Goal: Check status: Check status

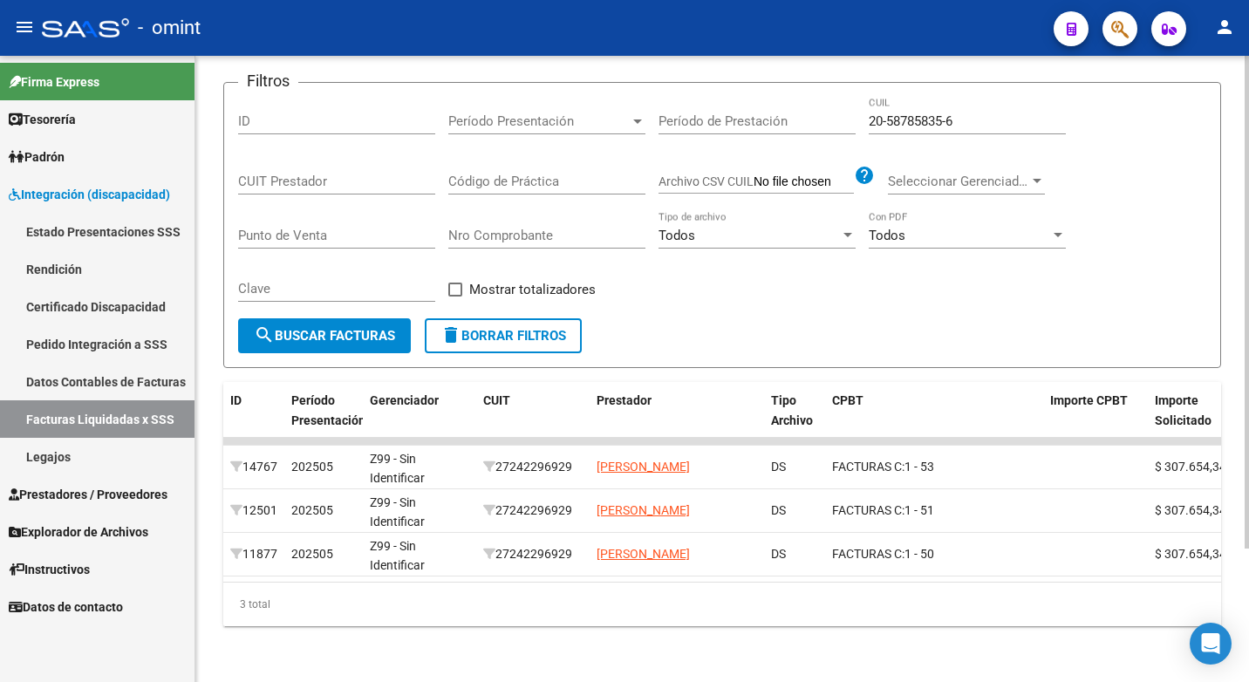
click at [967, 113] on input "20-58785835-6" at bounding box center [967, 121] width 197 height 16
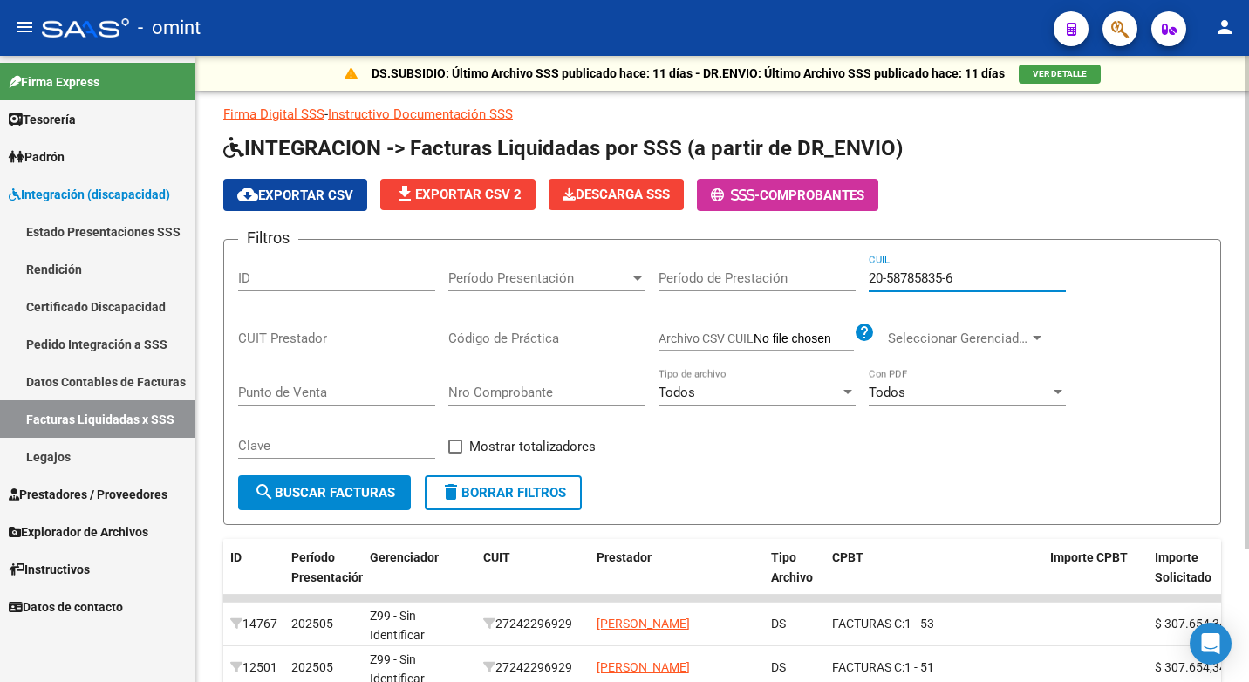
scroll to position [87, 0]
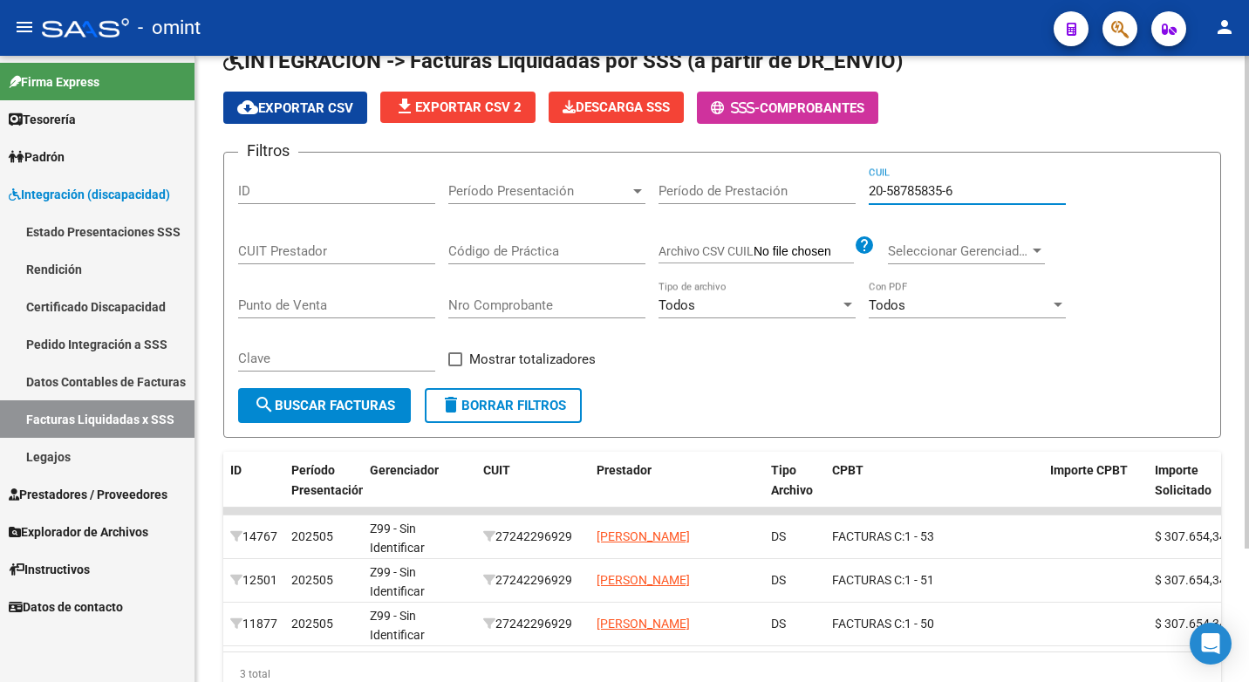
click at [960, 189] on input "20-58785835-6" at bounding box center [967, 191] width 197 height 16
drag, startPoint x: 966, startPoint y: 187, endPoint x: 836, endPoint y: 191, distance: 130.1
click at [836, 191] on div "Filtros ID Período Presentación Período Presentación Período de Prestación 20-5…" at bounding box center [722, 278] width 968 height 222
click at [321, 247] on input "CUIT Prestador" at bounding box center [336, 251] width 197 height 16
type input "20-24777020-9"
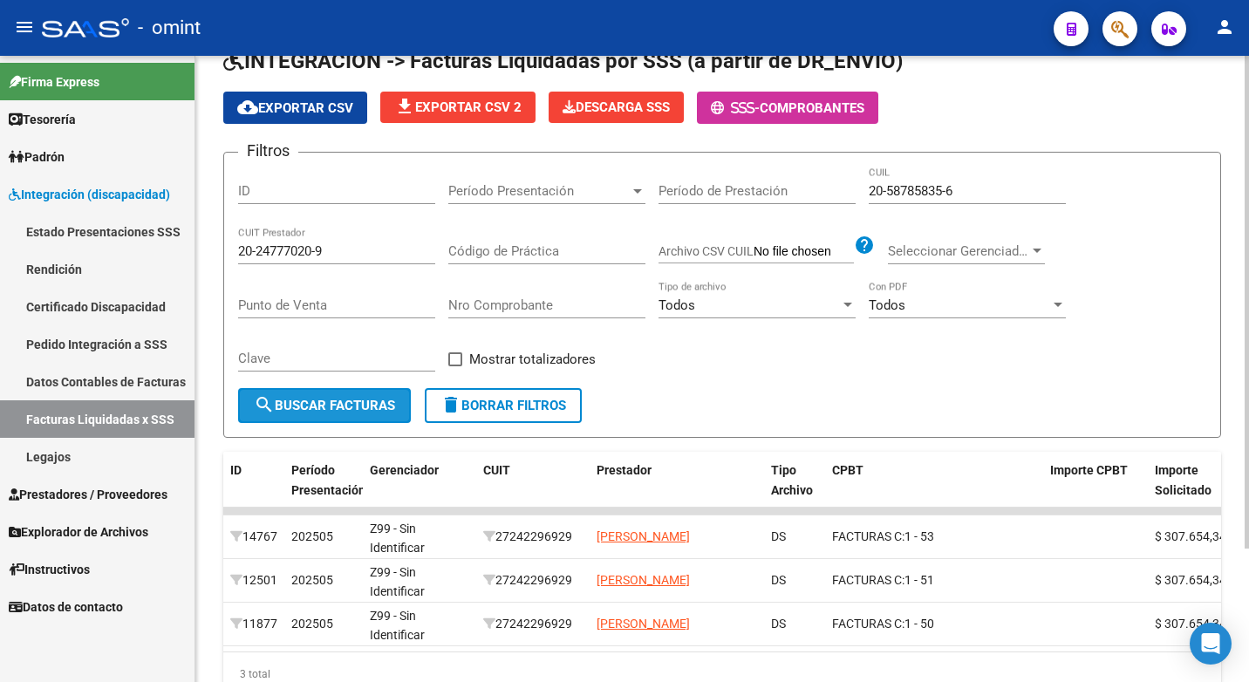
click at [345, 403] on span "search Buscar Facturas" at bounding box center [324, 406] width 141 height 16
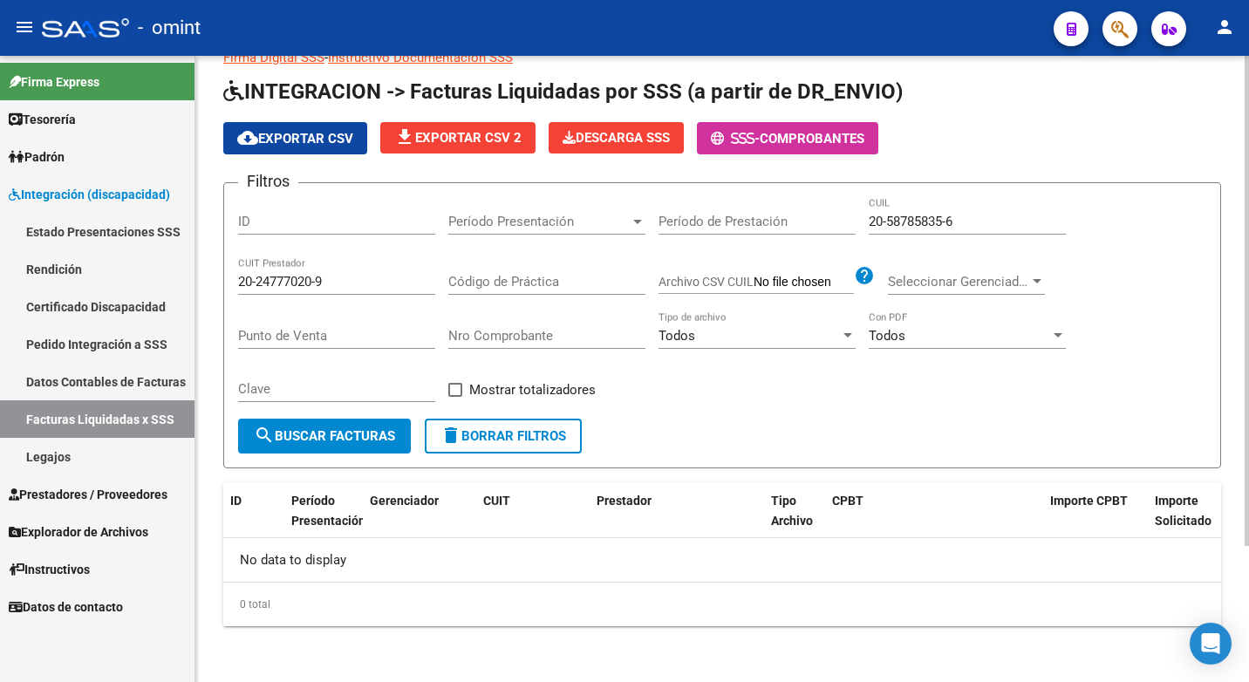
scroll to position [57, 0]
click at [537, 432] on span "delete Borrar Filtros" at bounding box center [504, 436] width 126 height 16
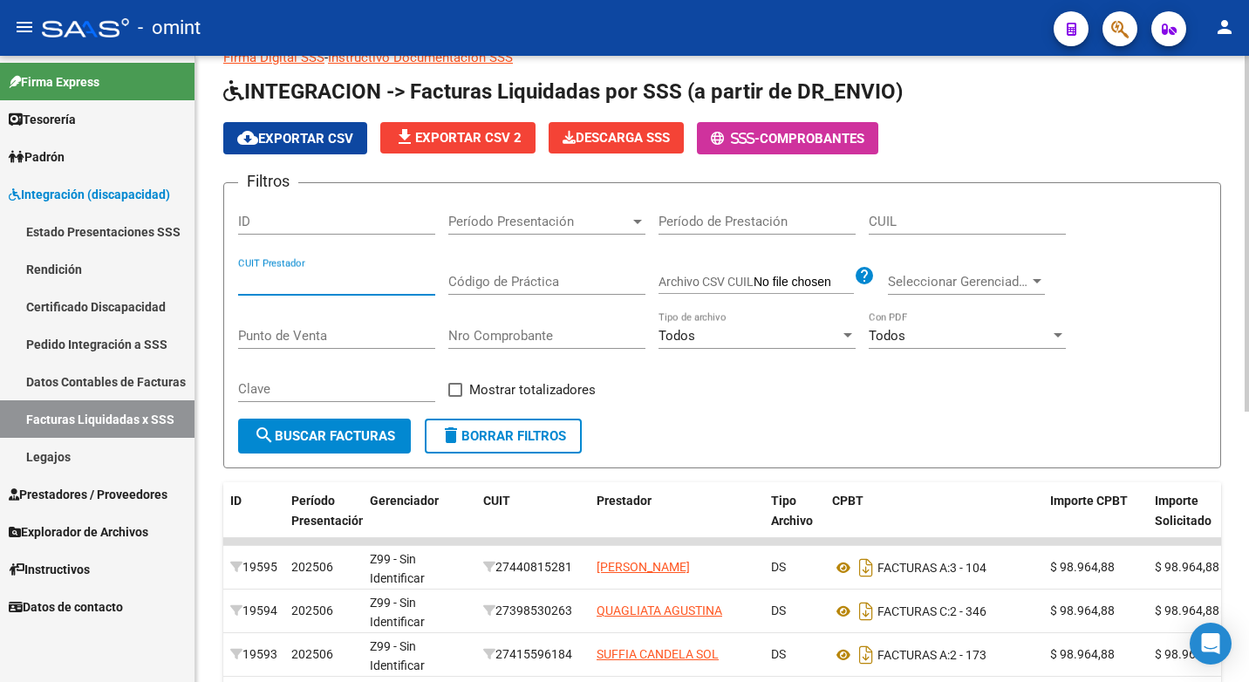
click at [346, 282] on input "CUIT Prestador" at bounding box center [336, 282] width 197 height 16
type input "20-24777020-9"
click at [942, 231] on div "CUIL" at bounding box center [967, 216] width 197 height 38
type input "20-58785835-6"
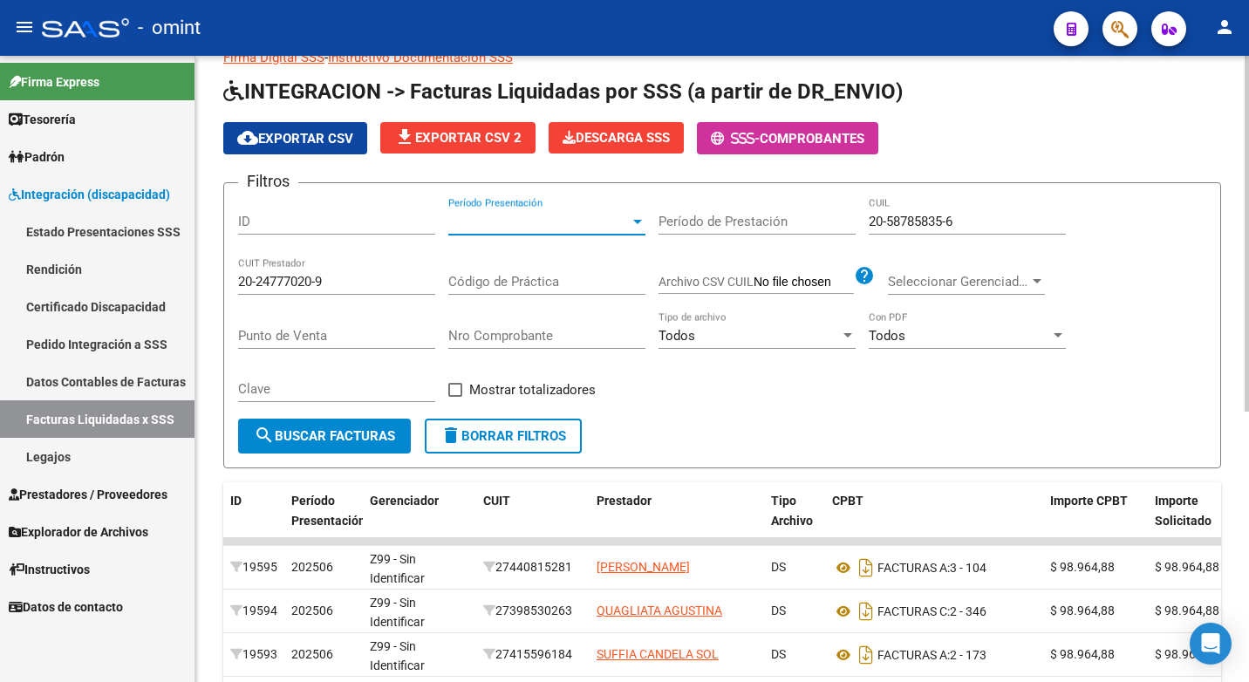
click at [584, 221] on span "Período Presentación" at bounding box center [538, 222] width 181 height 16
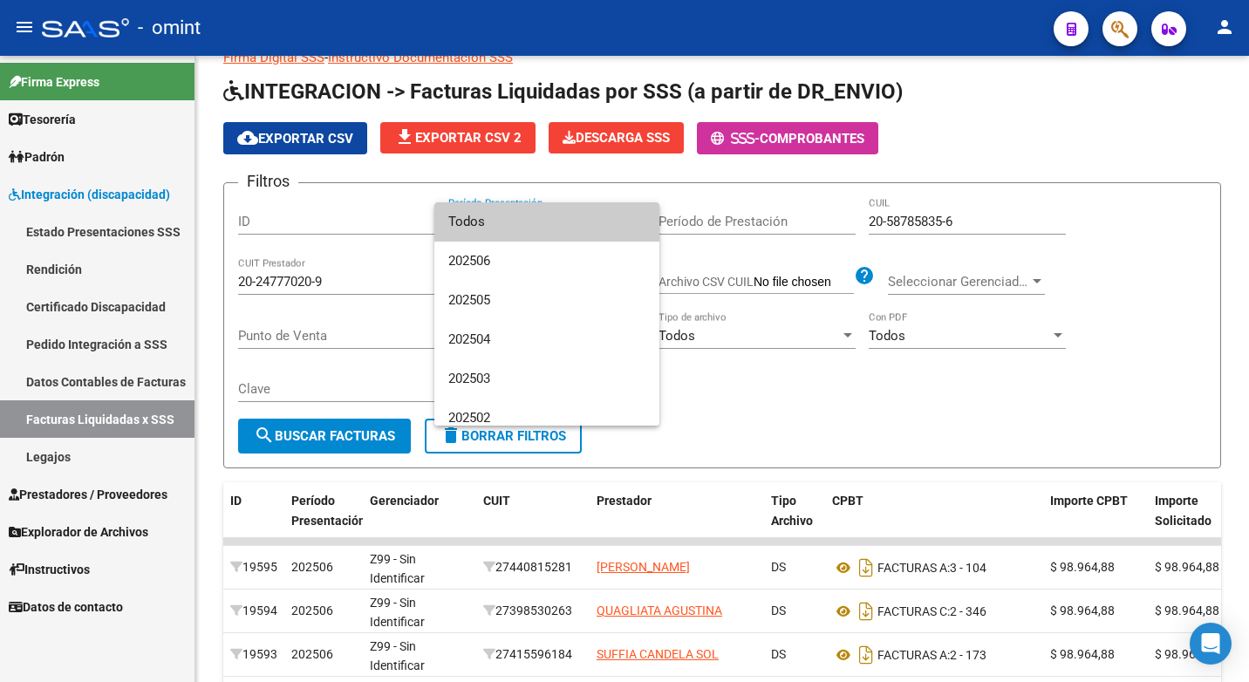
click at [530, 226] on span "Todos" at bounding box center [546, 221] width 197 height 39
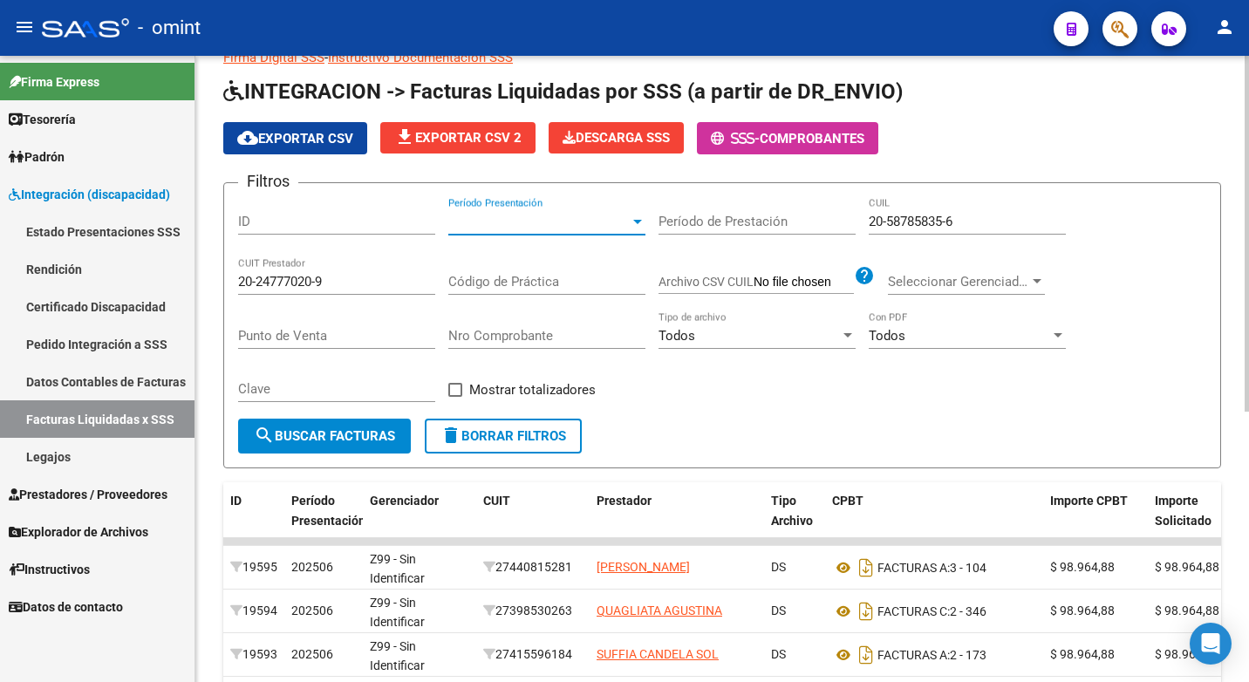
click at [316, 430] on span "search Buscar Facturas" at bounding box center [324, 436] width 141 height 16
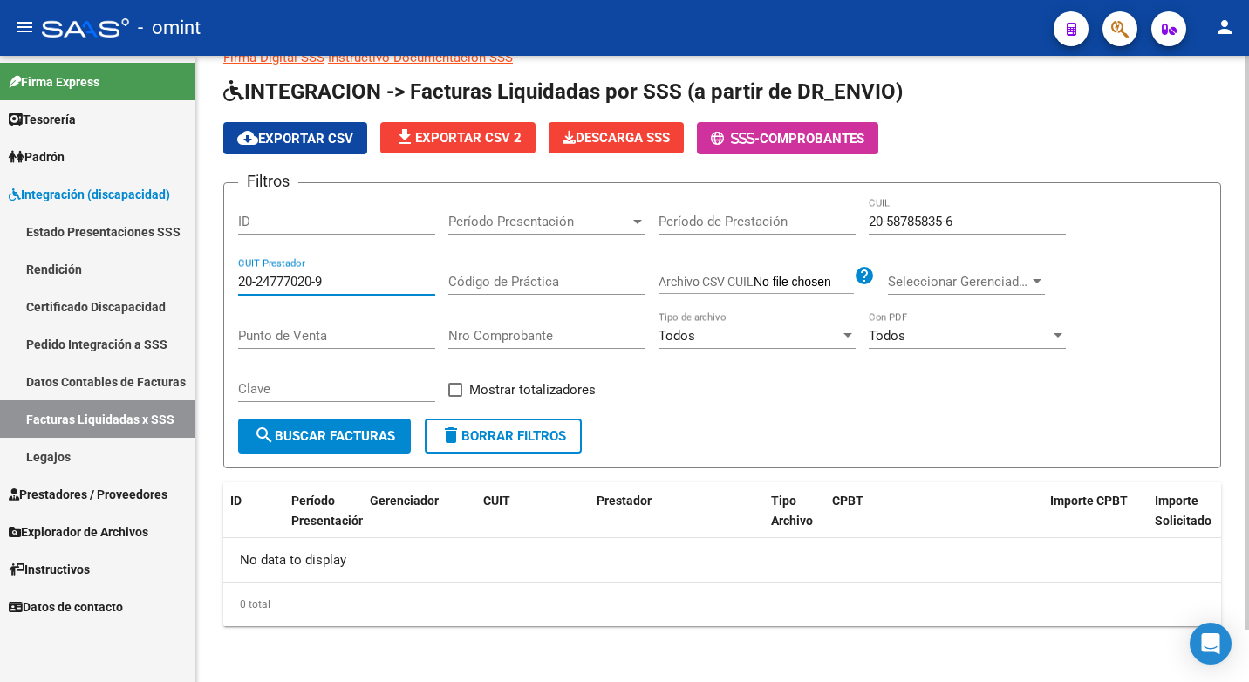
click at [333, 281] on input "20-24777020-9" at bounding box center [336, 282] width 197 height 16
drag, startPoint x: 325, startPoint y: 280, endPoint x: 242, endPoint y: 284, distance: 83.9
click at [242, 284] on input "20-24777020-9" at bounding box center [336, 282] width 197 height 16
paste input "20-20414086-4"
click at [258, 279] on input "20-20414086-4" at bounding box center [336, 282] width 197 height 16
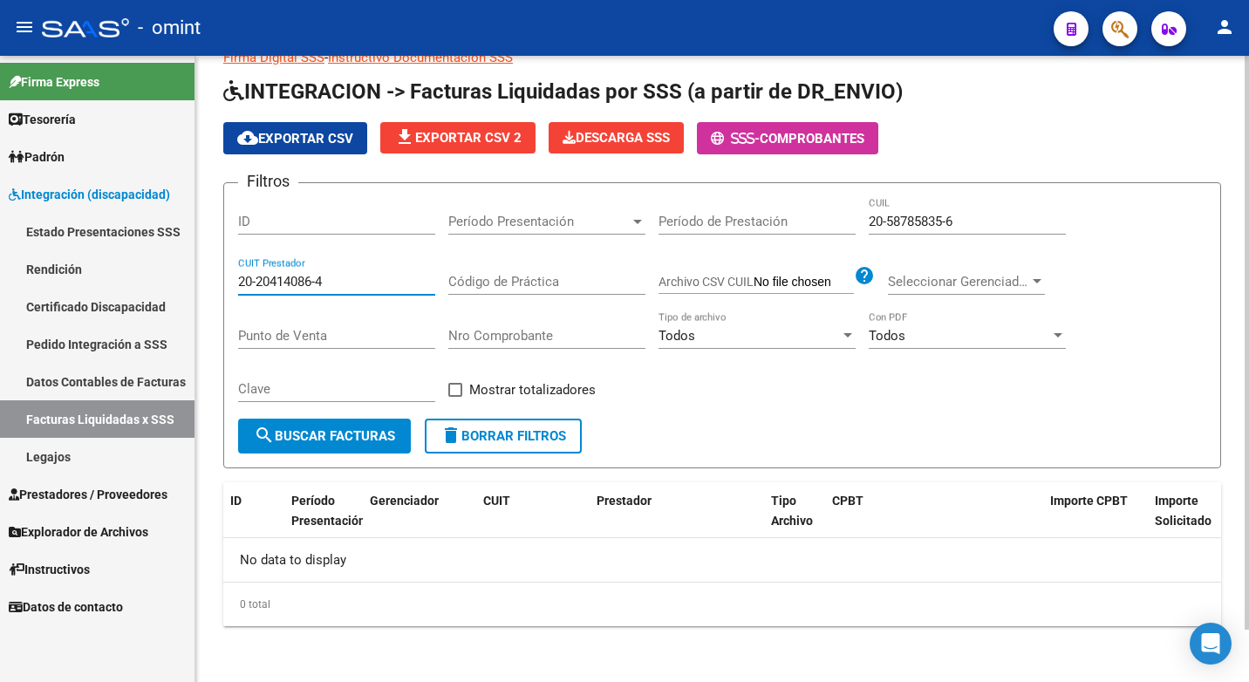
drag, startPoint x: 257, startPoint y: 280, endPoint x: 267, endPoint y: 280, distance: 9.6
click at [258, 280] on input "20-20414086-4" at bounding box center [336, 282] width 197 height 16
type input "20-20414086-4"
click at [318, 282] on input "20-20414086-4" at bounding box center [336, 282] width 197 height 16
click at [331, 281] on input "20-20414086-4" at bounding box center [336, 282] width 197 height 16
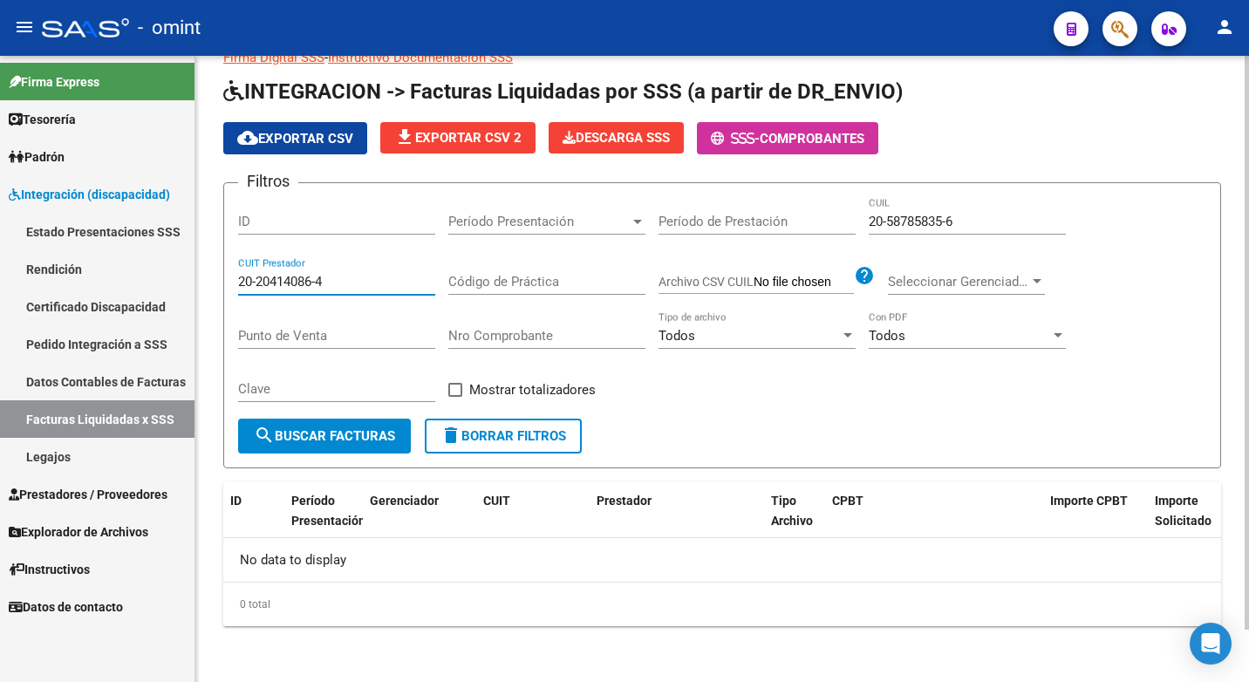
drag, startPoint x: 364, startPoint y: 282, endPoint x: 218, endPoint y: 286, distance: 145.8
click at [218, 286] on div "DS.SUBSIDIO: Último Archivo SSS publicado hace: 11 días - DR.ENVIO: Último Arch…" at bounding box center [722, 340] width 1054 height 683
type input "20-20414086-4"
click at [335, 426] on button "search Buscar Facturas" at bounding box center [324, 436] width 173 height 35
click at [330, 284] on input "20-20414086-4" at bounding box center [336, 282] width 197 height 16
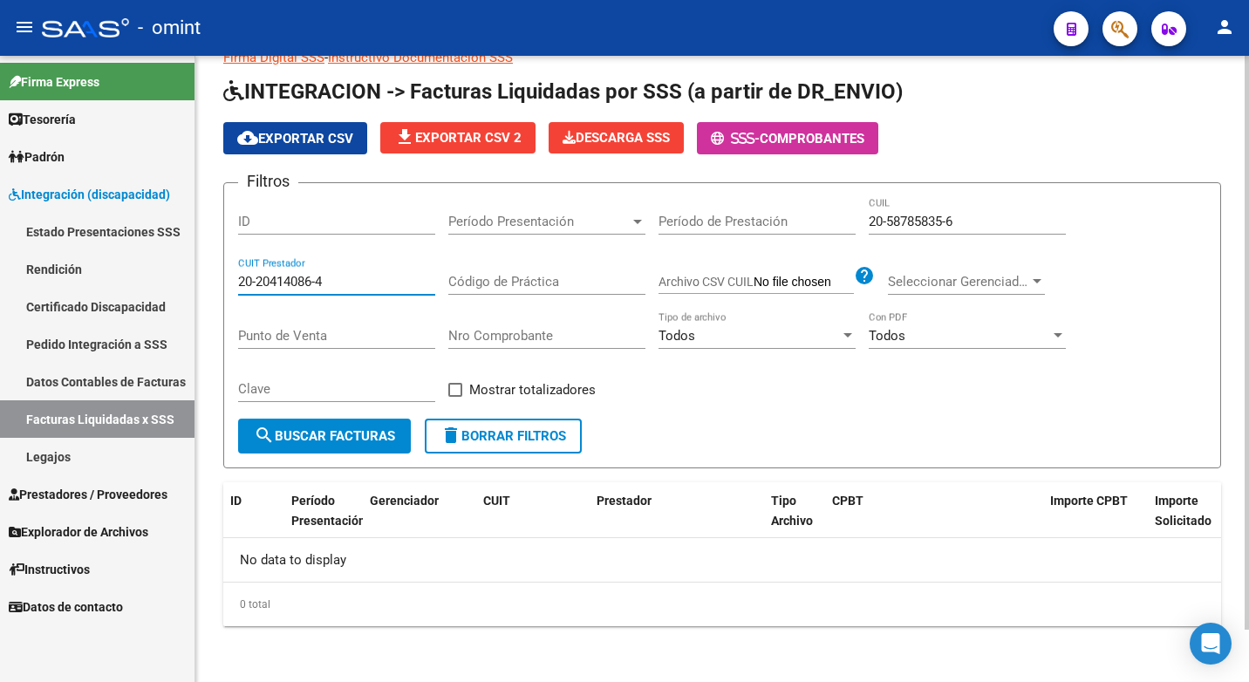
drag, startPoint x: 272, startPoint y: 281, endPoint x: 230, endPoint y: 282, distance: 41.9
click at [230, 282] on form "Filtros ID Período Presentación Período Presentación Período de Prestación 20-5…" at bounding box center [722, 325] width 998 height 286
click at [302, 288] on input "CUIT Prestador" at bounding box center [336, 282] width 197 height 16
type input "20-20414086-4"
drag, startPoint x: 975, startPoint y: 222, endPoint x: 851, endPoint y: 222, distance: 123.9
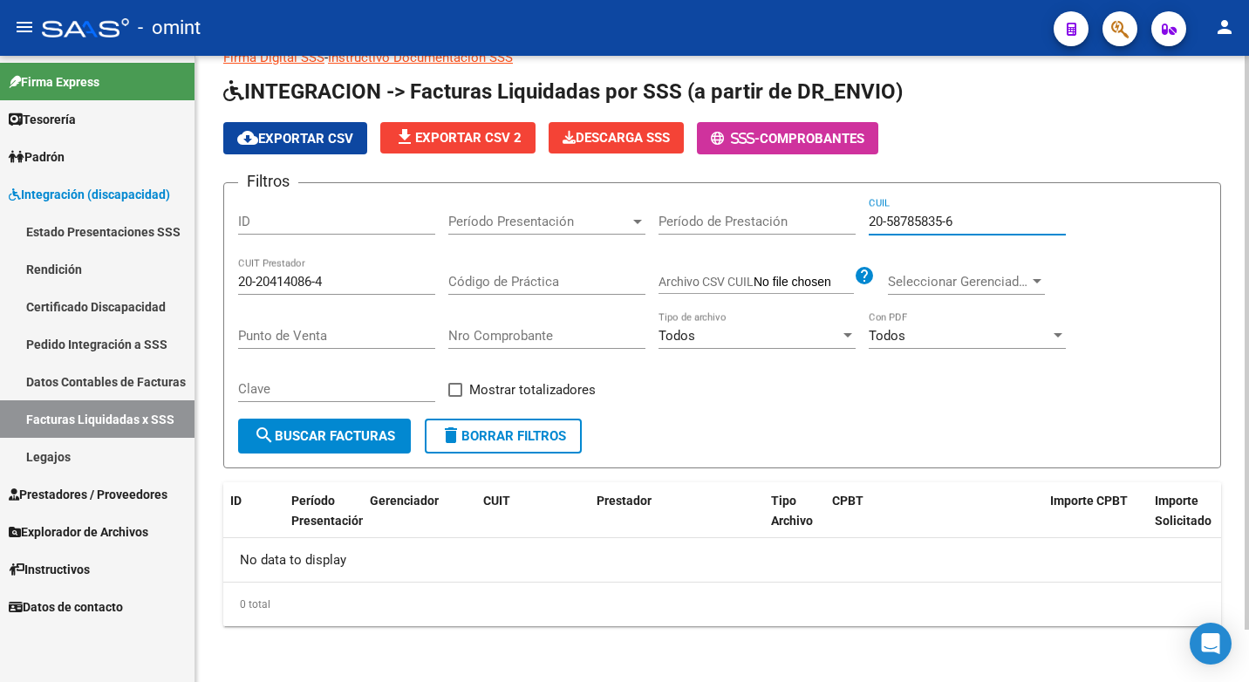
click at [882, 223] on input "20-58785835-6" at bounding box center [967, 222] width 197 height 16
drag, startPoint x: 966, startPoint y: 221, endPoint x: 859, endPoint y: 221, distance: 106.4
click at [859, 221] on div "Filtros ID Período Presentación Período Presentación Período de Prestación 20-5…" at bounding box center [722, 308] width 968 height 222
click at [329, 437] on span "search Buscar Facturas" at bounding box center [324, 436] width 141 height 16
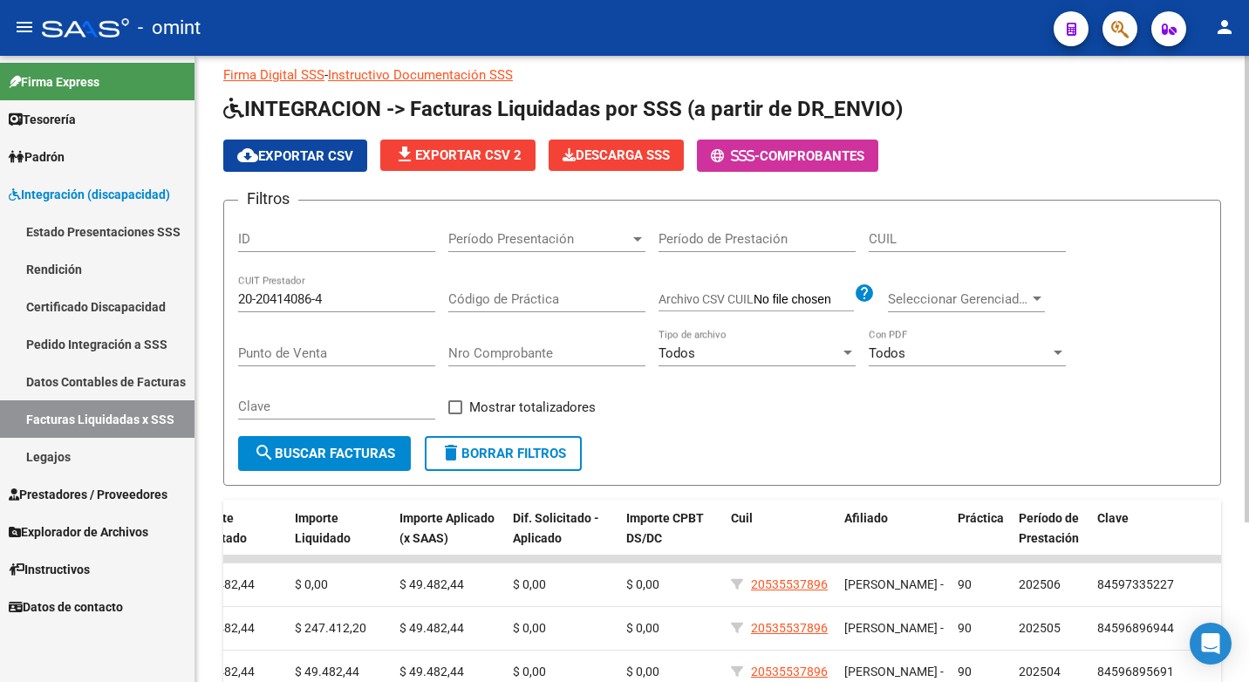
scroll to position [127, 0]
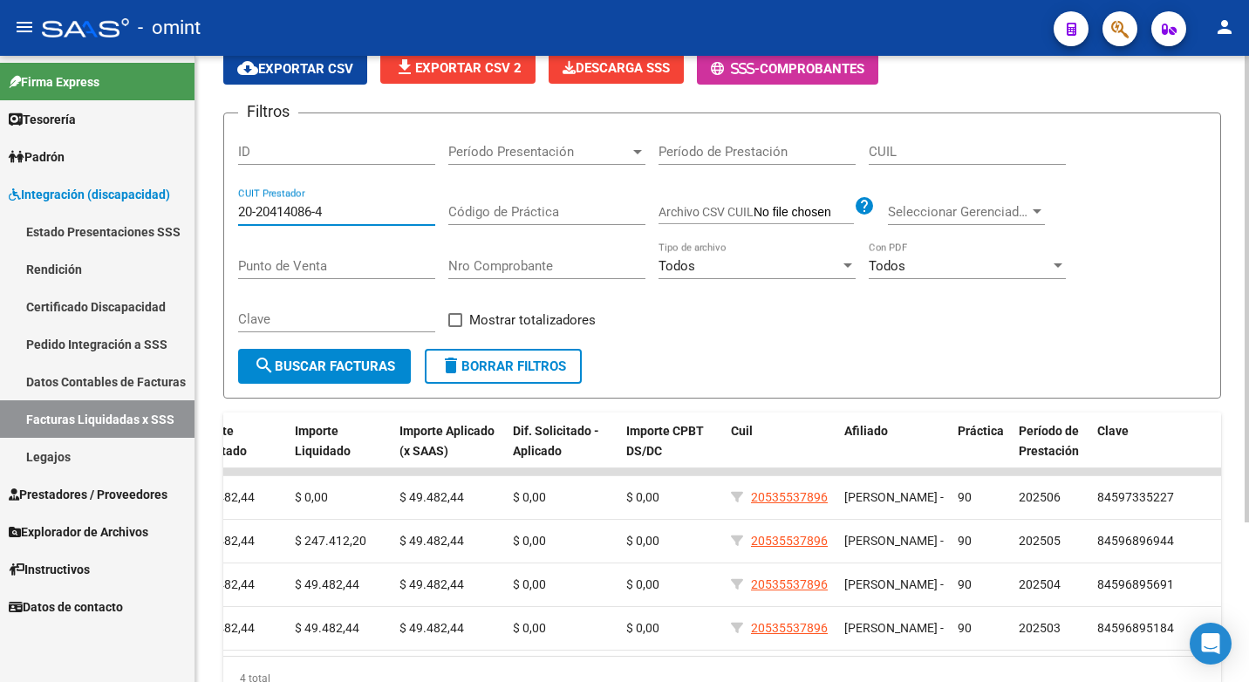
click at [337, 211] on input "20-20414086-4" at bounding box center [336, 212] width 197 height 16
drag, startPoint x: 334, startPoint y: 215, endPoint x: 183, endPoint y: 217, distance: 151.0
click at [183, 217] on mat-sidenav-container "Firma Express Tesorería Extractos Procesados (csv) Extractos Originales (pdf) P…" at bounding box center [624, 369] width 1249 height 626
drag, startPoint x: 893, startPoint y: 152, endPoint x: 918, endPoint y: 158, distance: 25.2
click at [918, 158] on input "CUIL" at bounding box center [967, 152] width 197 height 16
